Goal: Navigation & Orientation: Find specific page/section

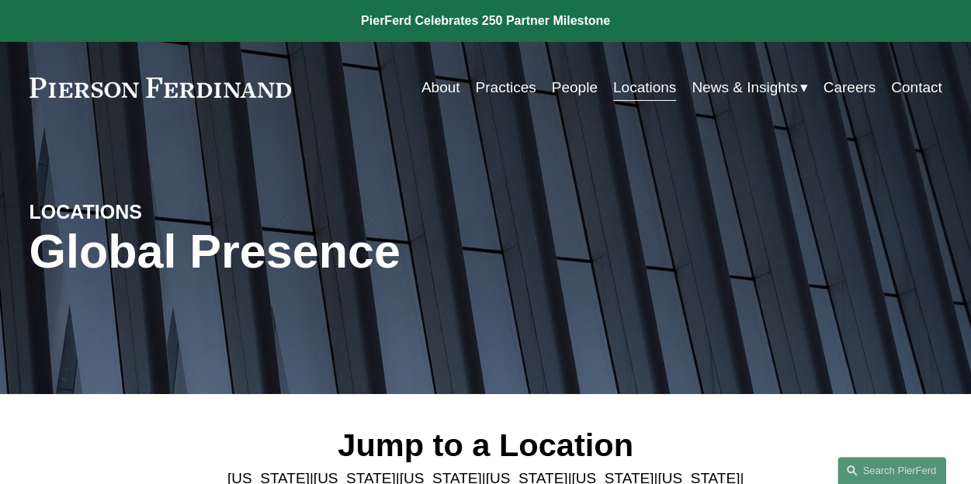
click at [644, 91] on link "Locations" at bounding box center [644, 87] width 63 height 29
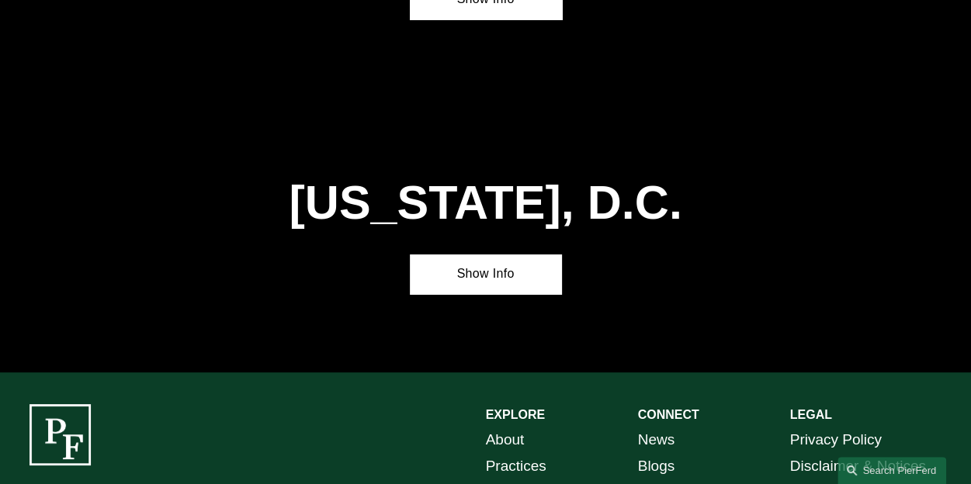
scroll to position [5727, 0]
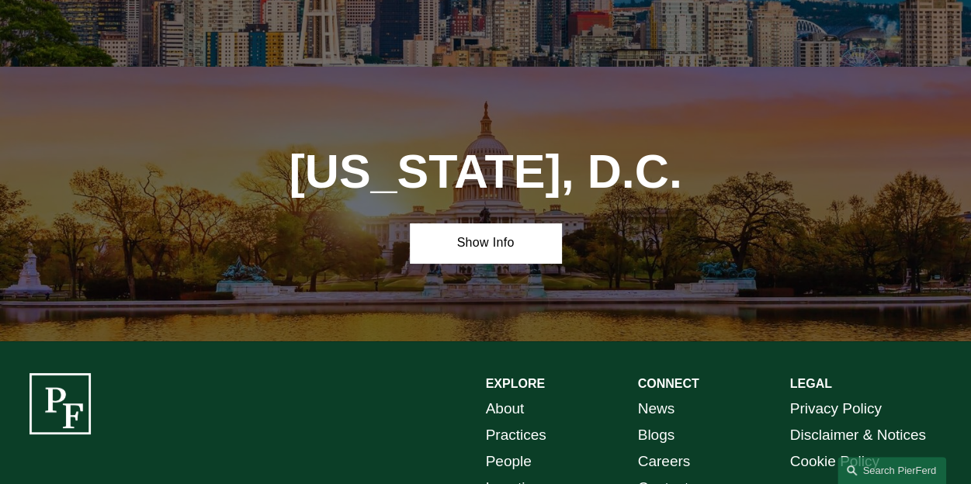
click at [523, 422] on link "Practices" at bounding box center [516, 435] width 61 height 26
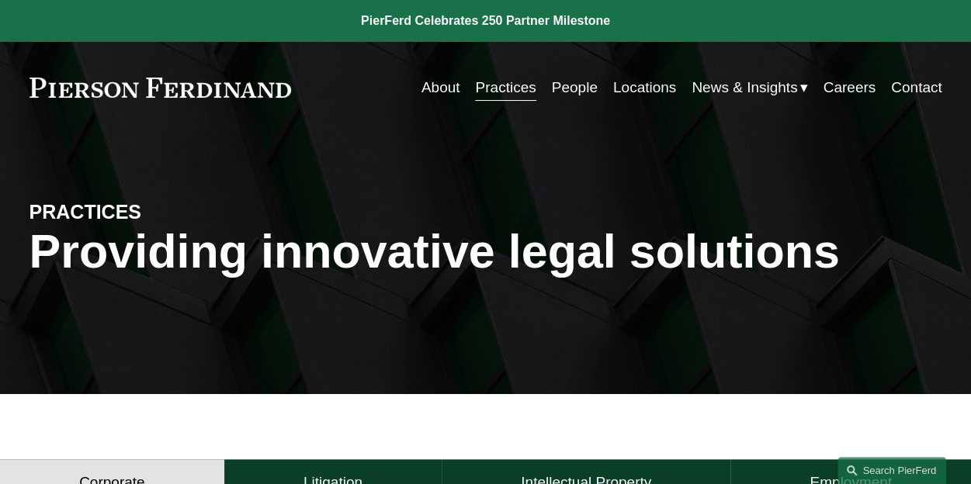
click at [634, 91] on link "Locations" at bounding box center [644, 87] width 63 height 29
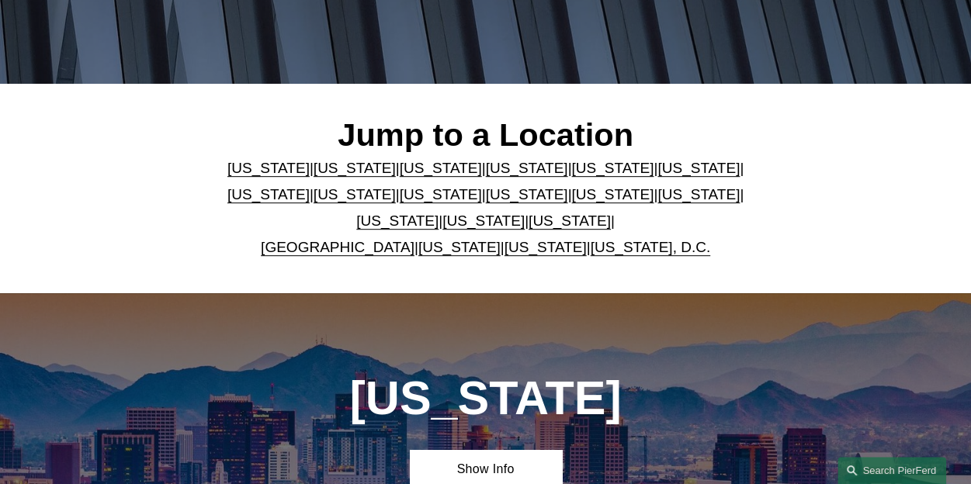
click at [171, 285] on div "Jump to a Location [US_STATE] | [US_STATE] | [US_STATE] | [US_STATE] | [US_STAT…" at bounding box center [485, 188] width 971 height 209
